Goal: Transaction & Acquisition: Book appointment/travel/reservation

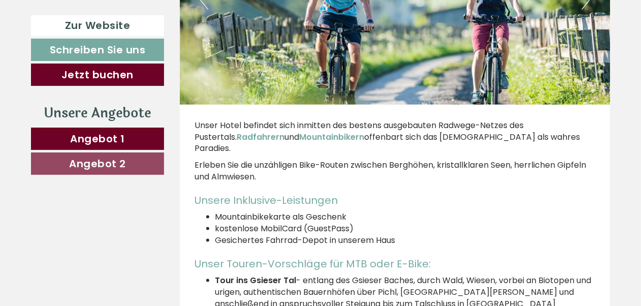
scroll to position [3452, 0]
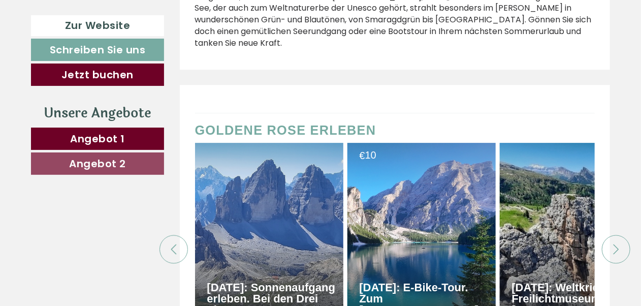
scroll to position [4467, 0]
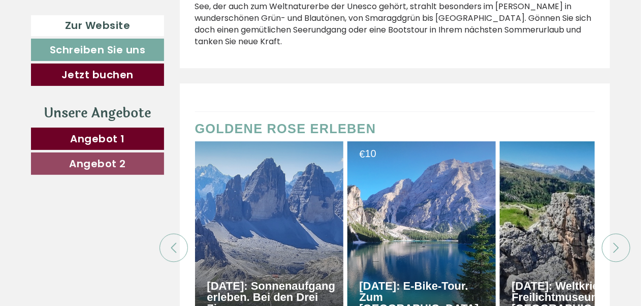
click at [613, 242] on icon at bounding box center [616, 247] width 10 height 10
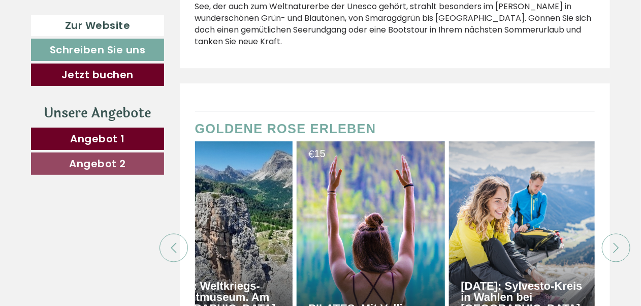
click at [613, 242] on icon at bounding box center [616, 247] width 10 height 10
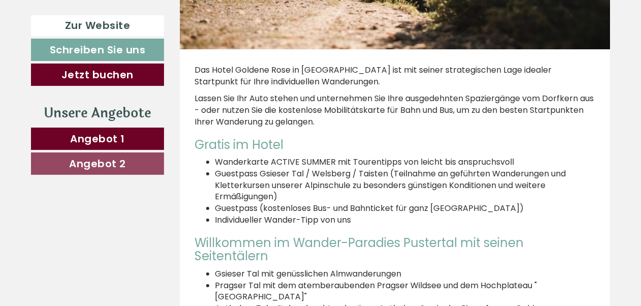
scroll to position [3096, 0]
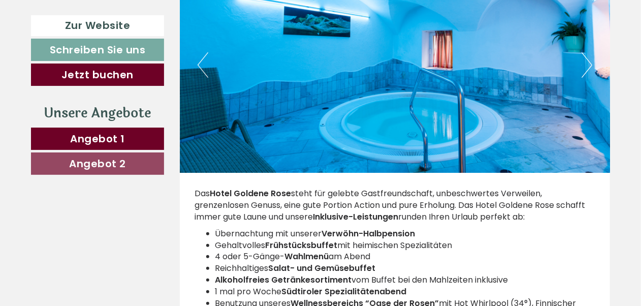
scroll to position [1827, 0]
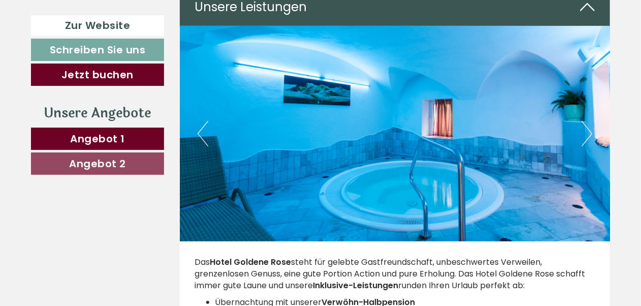
click at [585, 121] on button "Next" at bounding box center [586, 133] width 11 height 25
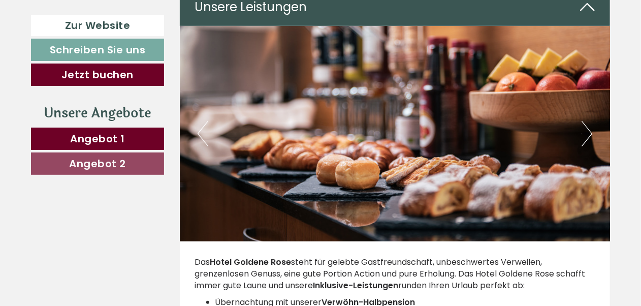
click at [585, 121] on button "Next" at bounding box center [586, 133] width 11 height 25
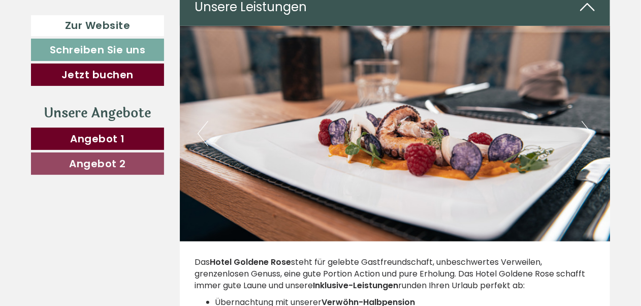
click at [585, 121] on button "Next" at bounding box center [586, 133] width 11 height 25
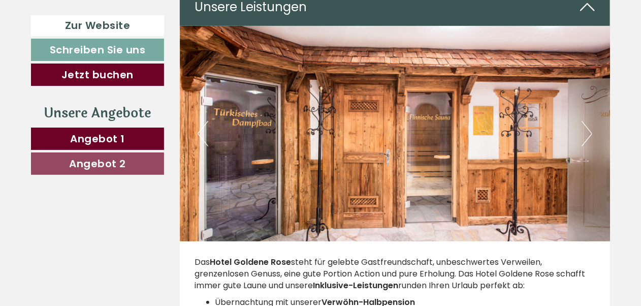
click at [585, 121] on button "Next" at bounding box center [586, 133] width 11 height 25
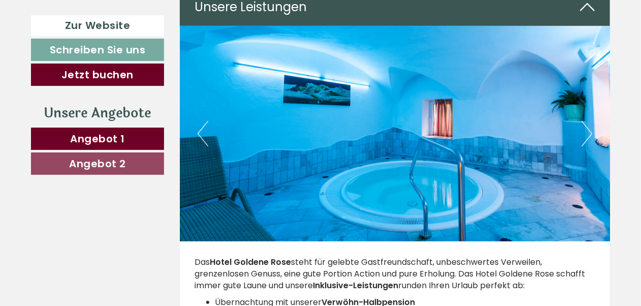
click at [585, 121] on button "Next" at bounding box center [586, 133] width 11 height 25
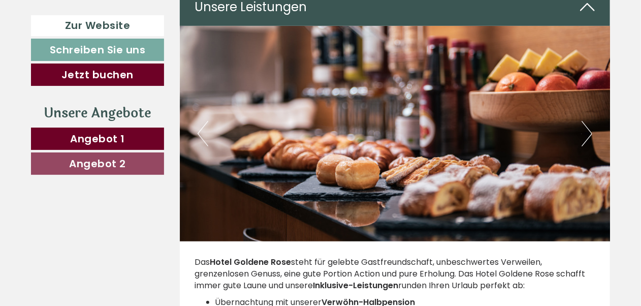
click at [585, 121] on button "Next" at bounding box center [586, 133] width 11 height 25
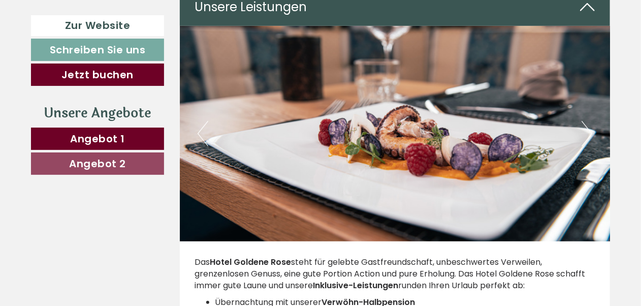
click at [585, 121] on button "Next" at bounding box center [586, 133] width 11 height 25
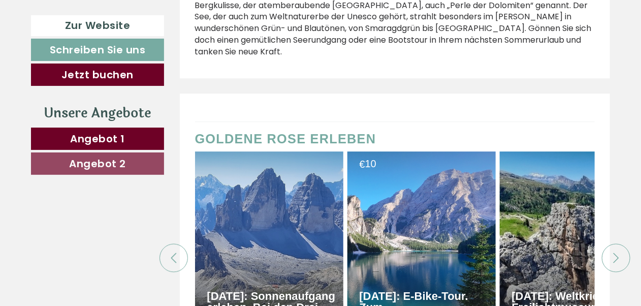
scroll to position [4467, 0]
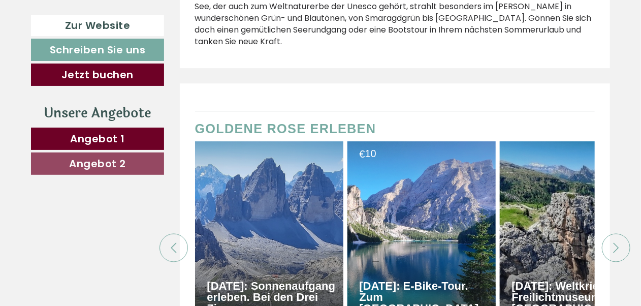
click at [613, 242] on icon at bounding box center [616, 247] width 10 height 10
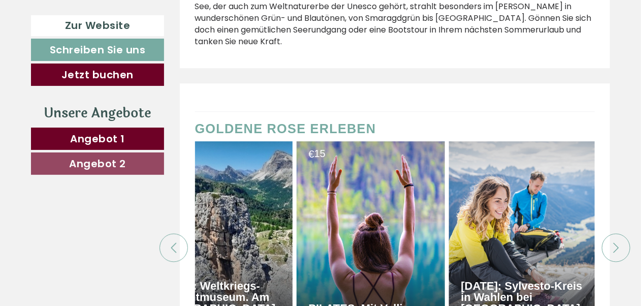
click at [613, 242] on icon at bounding box center [616, 247] width 10 height 10
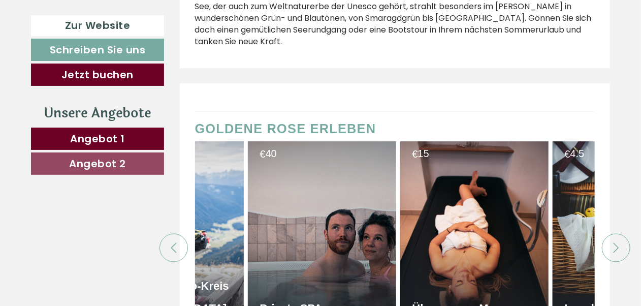
scroll to position [0, 711]
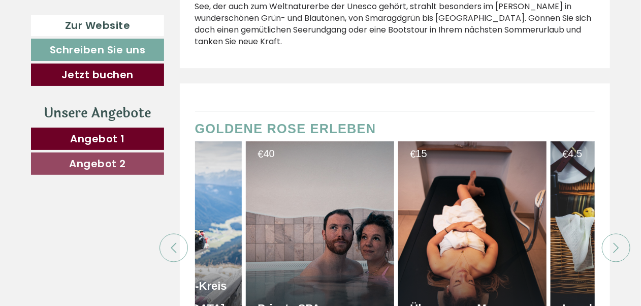
click at [613, 242] on icon at bounding box center [616, 247] width 10 height 10
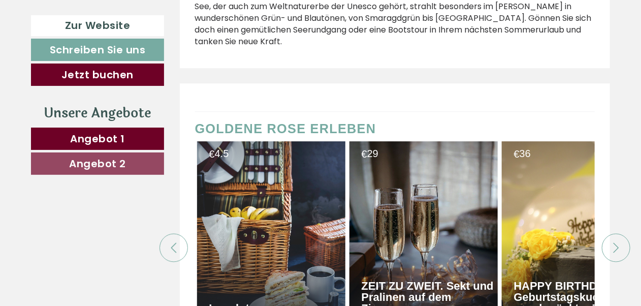
scroll to position [0, 1066]
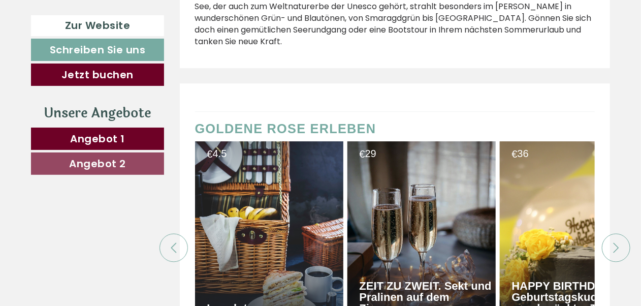
click at [613, 242] on icon at bounding box center [616, 247] width 10 height 10
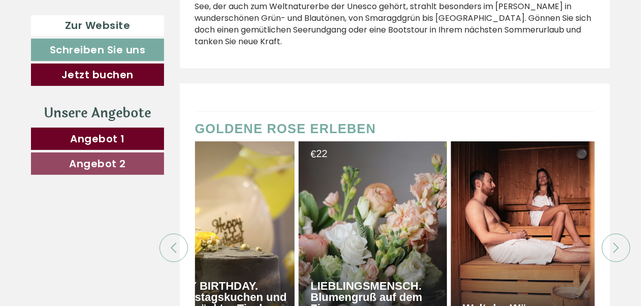
scroll to position [0, 1421]
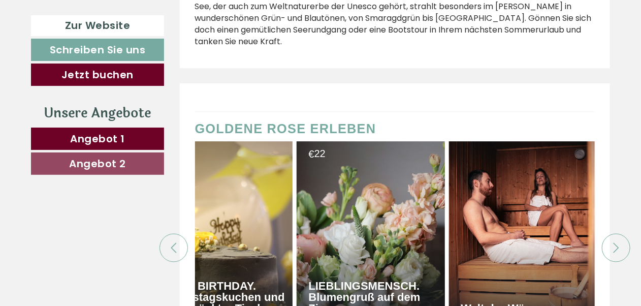
click at [613, 242] on icon at bounding box center [616, 247] width 10 height 10
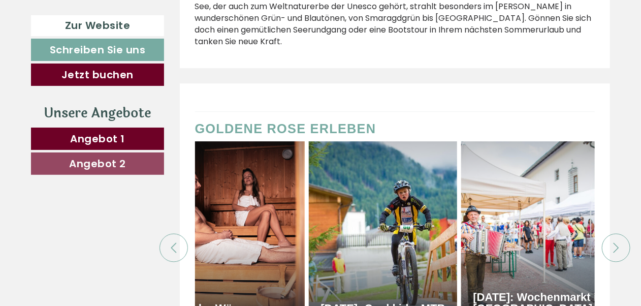
scroll to position [0, 1777]
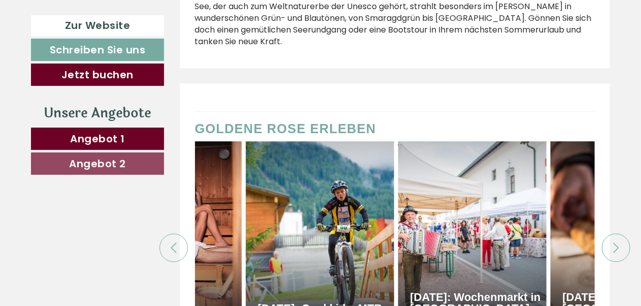
click at [613, 242] on icon at bounding box center [616, 247] width 10 height 10
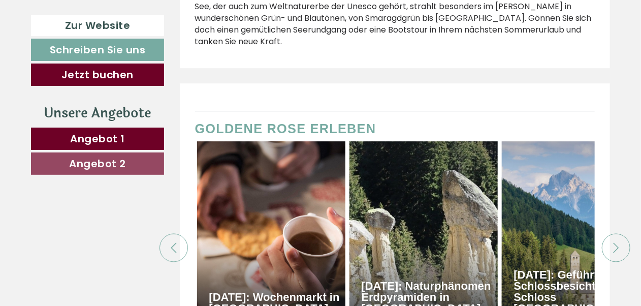
scroll to position [0, 2132]
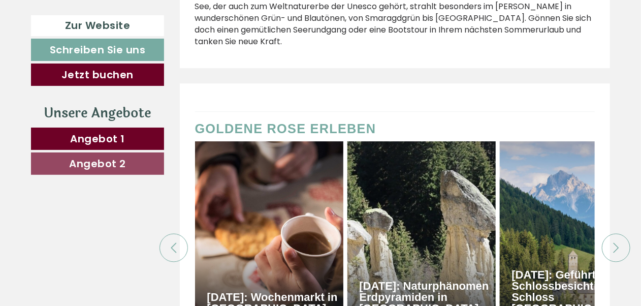
click at [615, 233] on div at bounding box center [616, 247] width 28 height 28
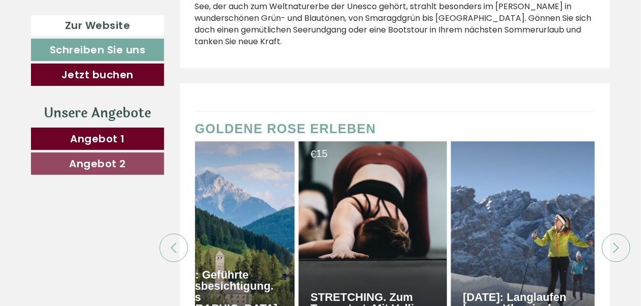
scroll to position [0, 2487]
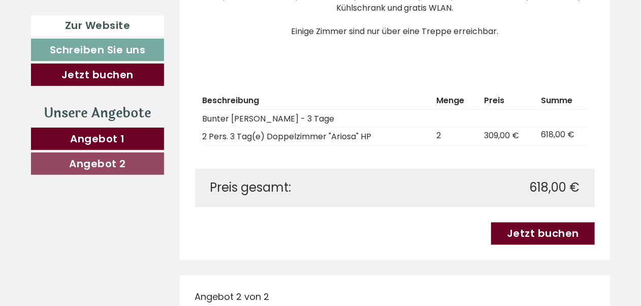
scroll to position [812, 0]
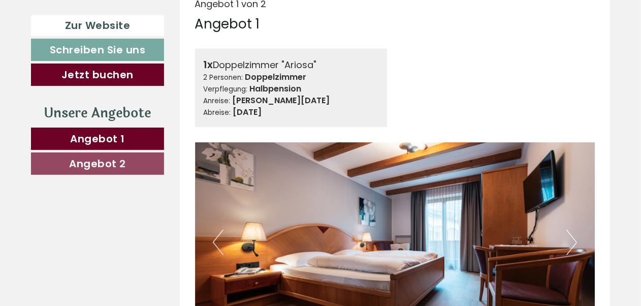
scroll to position [406, 0]
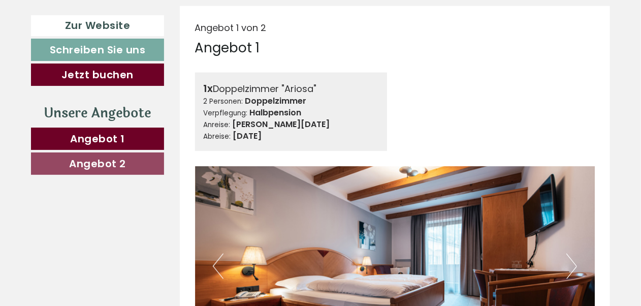
click at [124, 161] on span "Angebot 2" at bounding box center [97, 163] width 57 height 14
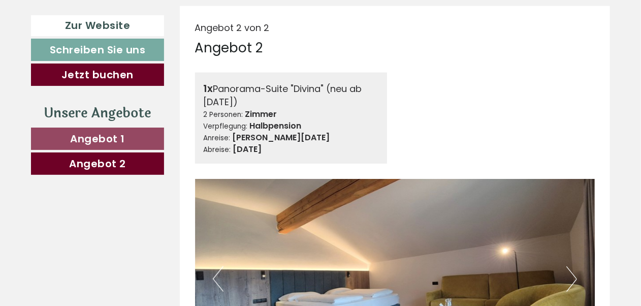
scroll to position [392, 0]
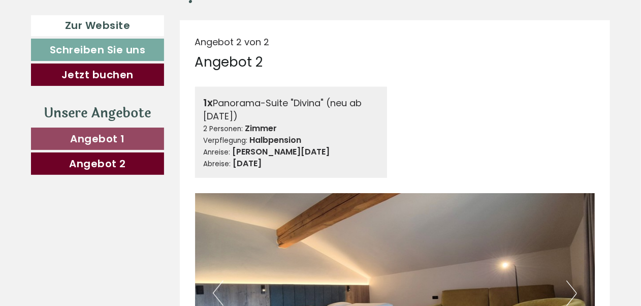
click at [116, 137] on span "Angebot 1" at bounding box center [97, 138] width 55 height 14
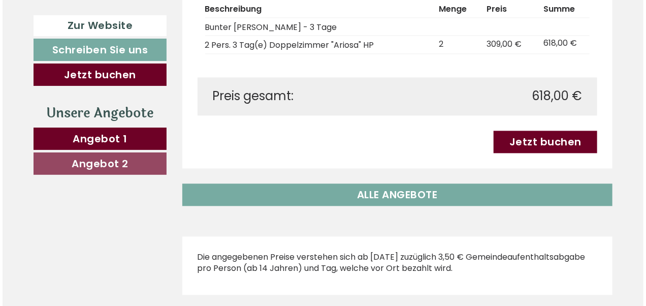
scroll to position [899, 0]
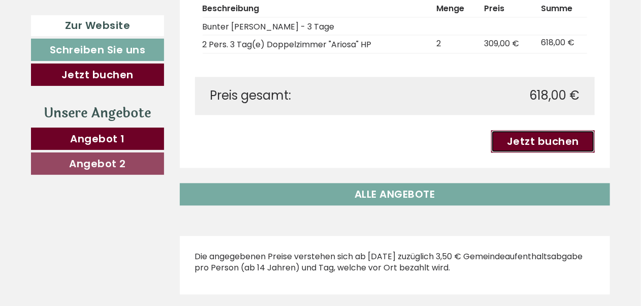
click at [540, 130] on link "Jetzt buchen" at bounding box center [543, 141] width 104 height 22
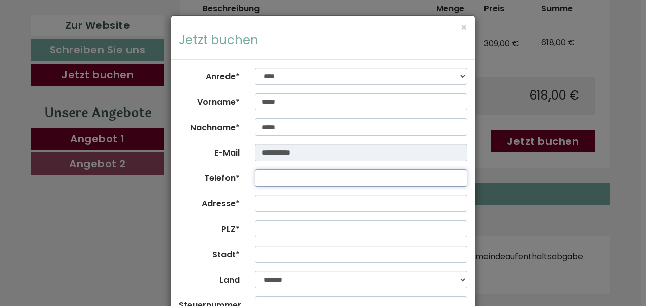
click at [275, 176] on input "Telefon*" at bounding box center [361, 177] width 213 height 17
type input "**********"
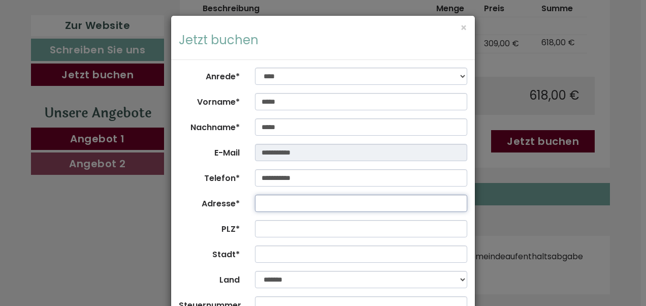
type input "**********"
type input "****"
type input "********"
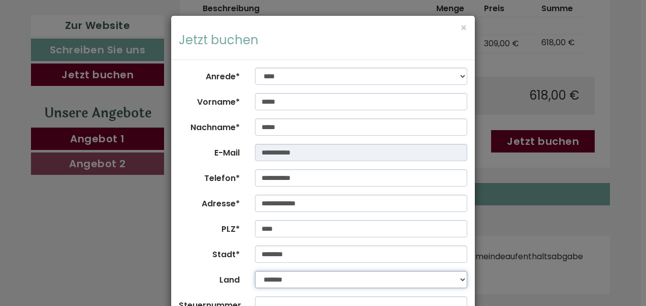
select select "*"
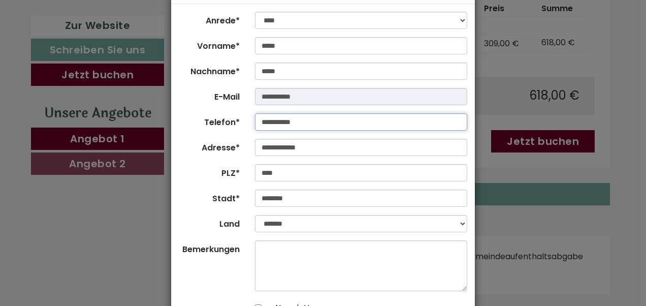
scroll to position [102, 0]
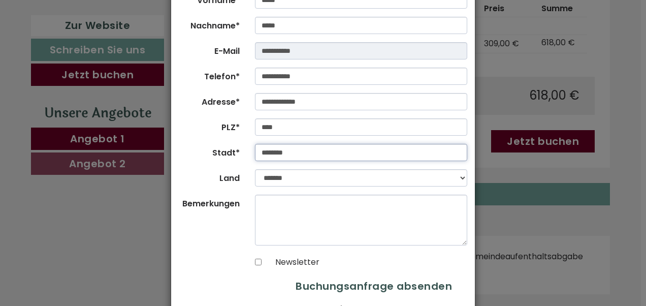
drag, startPoint x: 294, startPoint y: 153, endPoint x: 258, endPoint y: 155, distance: 36.1
click at [258, 155] on input "********" at bounding box center [361, 152] width 213 height 17
type input "****"
click at [235, 247] on form "**********" at bounding box center [323, 152] width 288 height 373
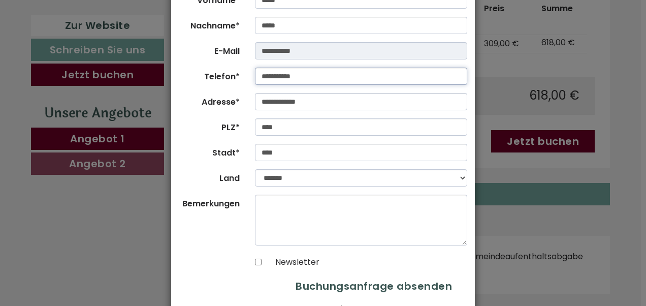
click at [265, 78] on input "**********" at bounding box center [361, 76] width 213 height 17
click at [262, 74] on input "**********" at bounding box center [361, 76] width 213 height 17
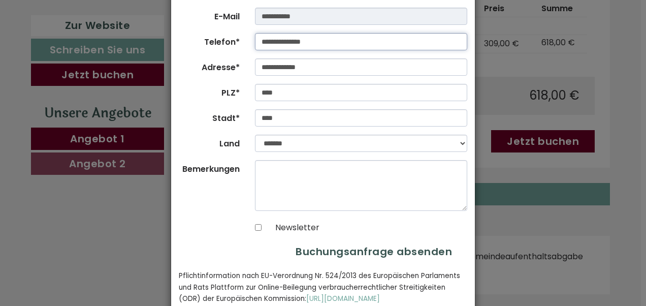
scroll to position [157, 0]
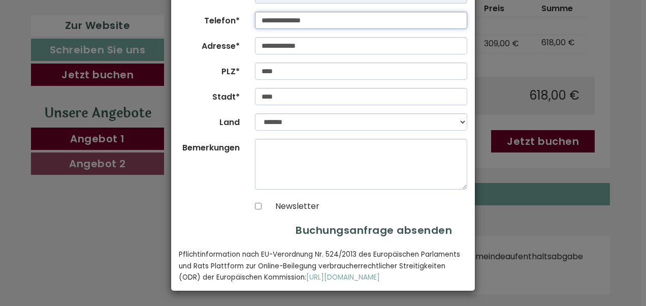
type input "**********"
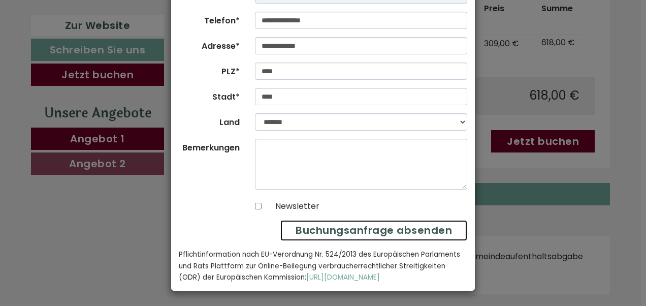
click at [381, 227] on button "Buchungsanfrage absenden" at bounding box center [373, 230] width 187 height 21
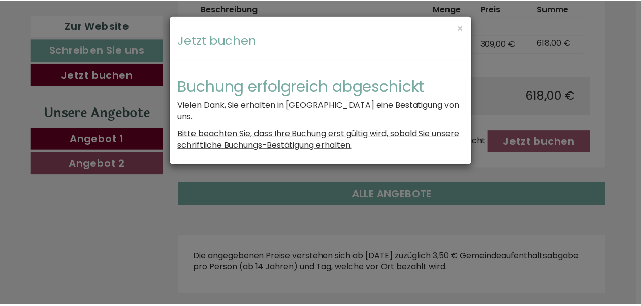
scroll to position [0, 0]
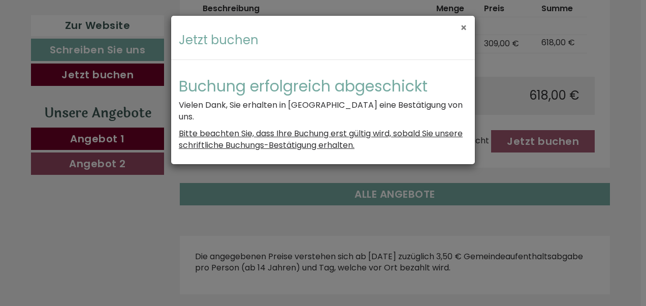
click at [462, 27] on button "×" at bounding box center [463, 27] width 7 height 11
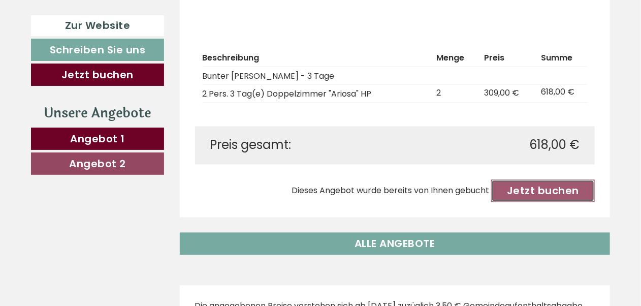
scroll to position [849, 0]
